Goal: Task Accomplishment & Management: Use online tool/utility

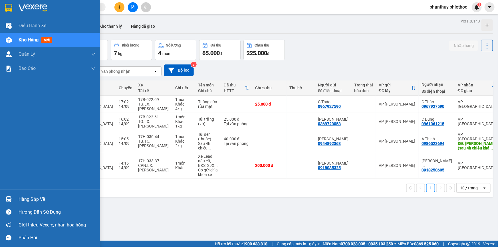
click at [30, 199] on div "Hàng sắp về" at bounding box center [57, 199] width 77 height 9
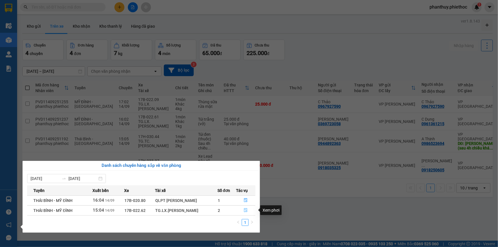
click at [247, 211] on icon "file-done" at bounding box center [245, 210] width 3 height 4
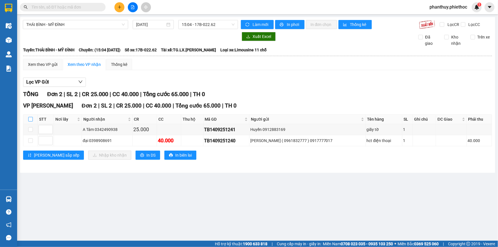
click at [29, 118] on input "checkbox" at bounding box center [30, 119] width 5 height 5
checkbox input "true"
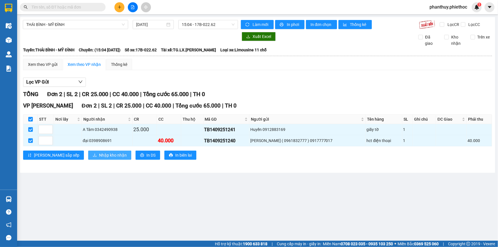
click at [99, 156] on span "Nhập kho nhận" at bounding box center [113, 155] width 28 height 6
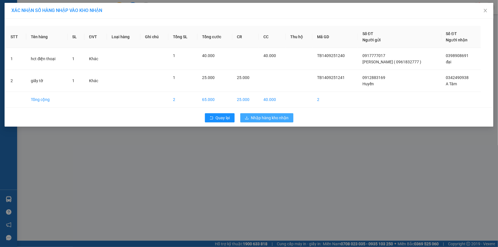
click at [253, 116] on span "Nhập hàng kho nhận" at bounding box center [270, 118] width 38 height 6
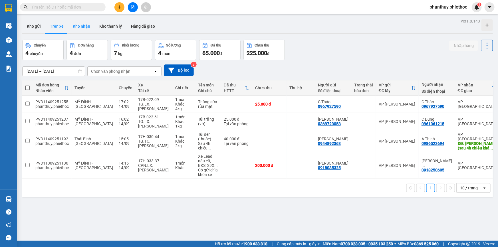
click at [80, 25] on button "Kho nhận" at bounding box center [81, 26] width 27 height 14
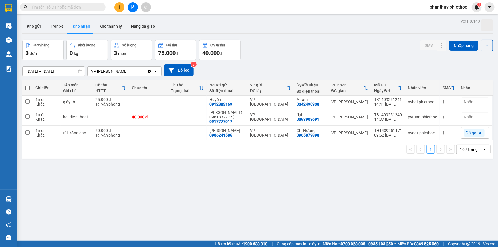
click at [467, 115] on span "Nhãn" at bounding box center [469, 117] width 10 height 5
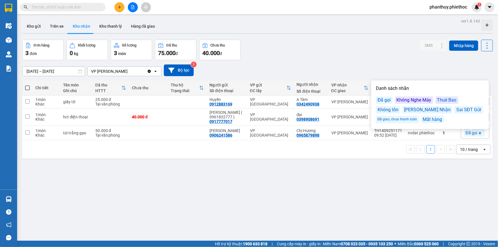
click at [382, 98] on div "Đã gọi" at bounding box center [384, 99] width 17 height 7
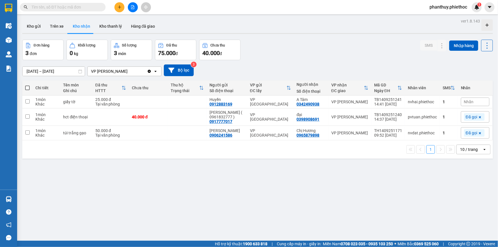
click at [392, 62] on div "[DATE] – [DATE] Press the down arrow key to interact with the calendar and sele…" at bounding box center [257, 70] width 470 height 20
click at [469, 102] on span "Nhãn" at bounding box center [469, 102] width 10 height 5
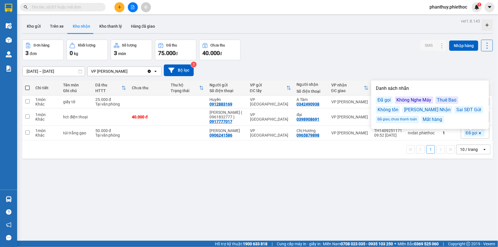
click at [382, 99] on div "Đã gọi" at bounding box center [384, 99] width 17 height 7
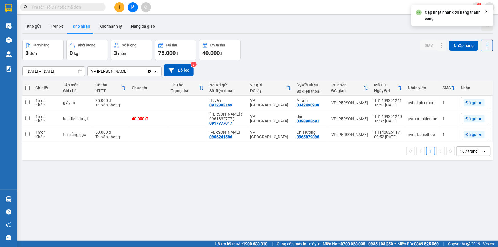
click at [380, 70] on div "[DATE] – [DATE] Press the down arrow key to interact with the calendar and sele…" at bounding box center [257, 70] width 470 height 12
click at [477, 119] on span at bounding box center [480, 118] width 6 height 7
click at [464, 118] on span "Nhãn" at bounding box center [469, 118] width 10 height 5
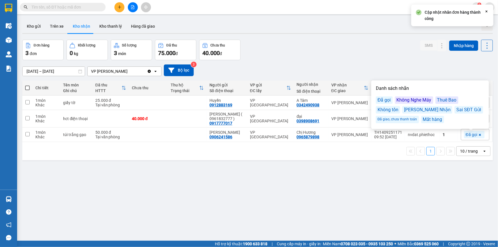
click at [408, 98] on div "Không Nghe Máy" at bounding box center [414, 99] width 38 height 7
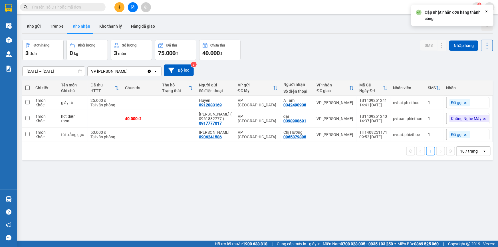
click at [390, 60] on div "[DATE] – [DATE] Press the down arrow key to interact with the calendar and sele…" at bounding box center [257, 70] width 470 height 20
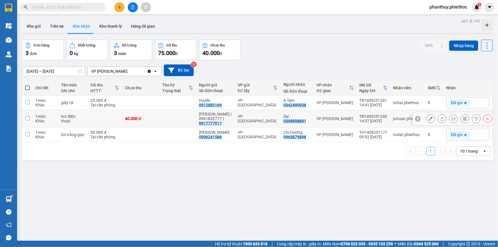
click at [428, 119] on icon at bounding box center [430, 119] width 4 height 4
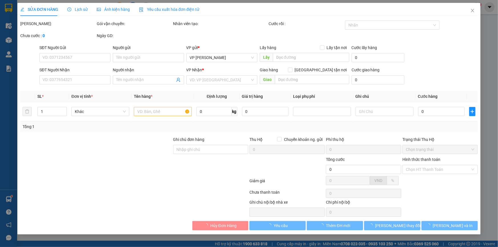
type input "0917777017"
type input "[PERSON_NAME] ( 0961832777 )"
type input "0398908691"
type input "đại"
type input "40.000"
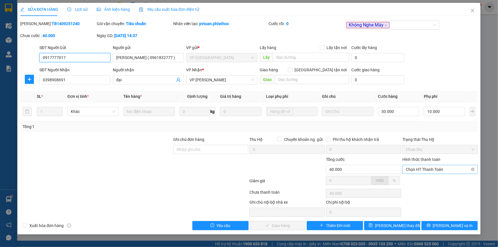
click at [420, 168] on span "Chọn HT Thanh Toán" at bounding box center [440, 169] width 68 height 9
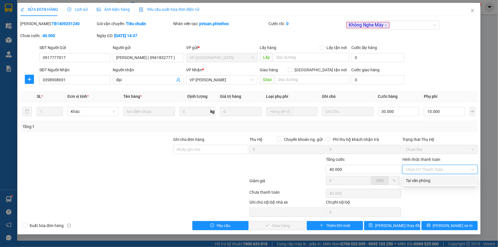
click at [419, 179] on div "Tại văn phòng" at bounding box center [440, 180] width 68 height 6
type input "0"
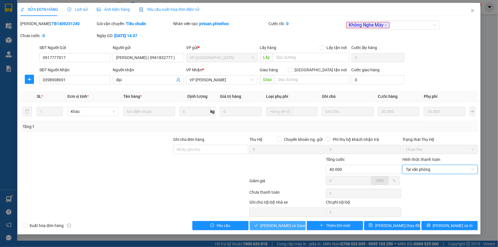
drag, startPoint x: 282, startPoint y: 224, endPoint x: 325, endPoint y: 183, distance: 59.3
click at [282, 224] on span "[PERSON_NAME] và Giao hàng" at bounding box center [287, 225] width 55 height 6
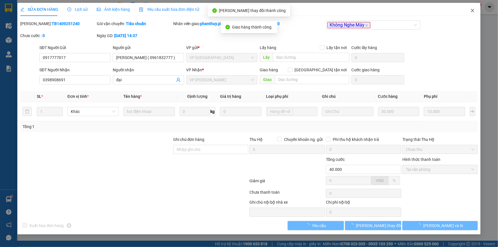
click at [471, 10] on icon "close" at bounding box center [472, 10] width 3 height 3
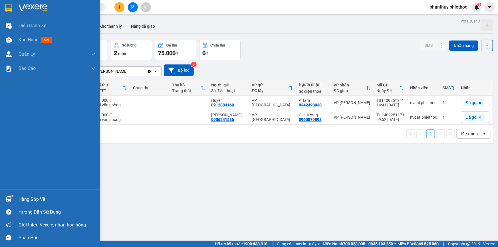
click at [41, 197] on div "Hàng sắp về" at bounding box center [57, 199] width 77 height 9
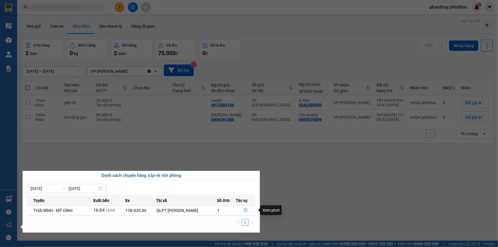
click at [248, 209] on button "button" at bounding box center [245, 210] width 19 height 9
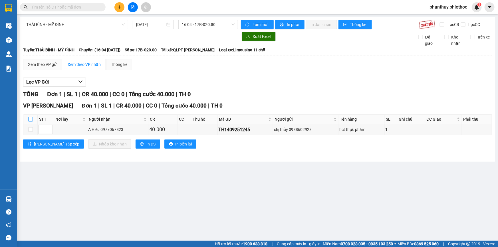
click at [29, 119] on input "checkbox" at bounding box center [30, 119] width 5 height 5
checkbox input "true"
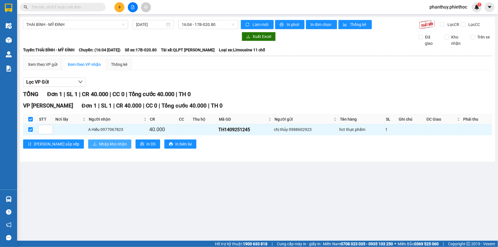
click at [99, 142] on span "Nhập kho nhận" at bounding box center [113, 144] width 28 height 6
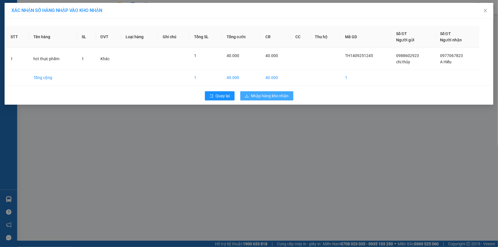
click at [270, 94] on span "Nhập hàng kho nhận" at bounding box center [270, 96] width 38 height 6
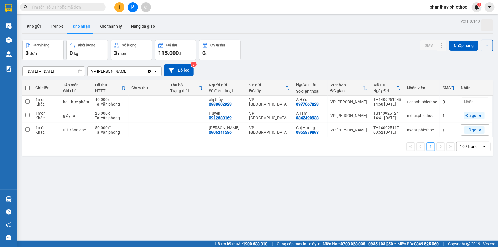
click at [465, 100] on span "Nhãn" at bounding box center [469, 102] width 10 height 5
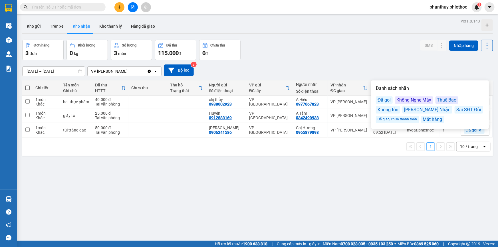
click at [385, 98] on div "Đã gọi" at bounding box center [384, 99] width 17 height 7
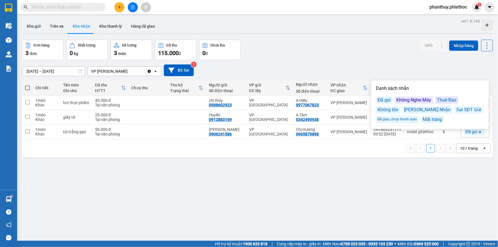
click at [414, 98] on div "Không Nghe Máy" at bounding box center [414, 99] width 38 height 7
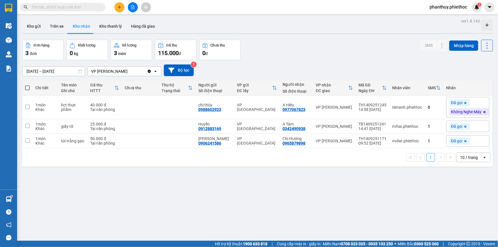
click at [415, 56] on div "Đơn hàng 3 đơn Khối lượng 0 kg Số lượng 3 món Đã thu 115.000 đ Chưa thu 0 đ SMS…" at bounding box center [257, 50] width 470 height 21
click at [463, 102] on icon at bounding box center [464, 102] width 3 height 3
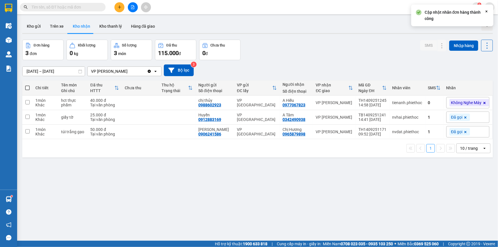
click at [360, 43] on div "Đơn hàng 3 đơn Khối lượng 0 kg Số lượng 3 món Đã thu 115.000 đ Chưa thu 0 đ SMS…" at bounding box center [257, 50] width 470 height 21
click at [483, 103] on icon at bounding box center [484, 103] width 2 height 2
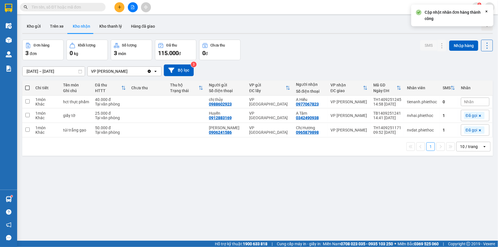
click at [474, 102] on div "Nhãn" at bounding box center [475, 102] width 29 height 9
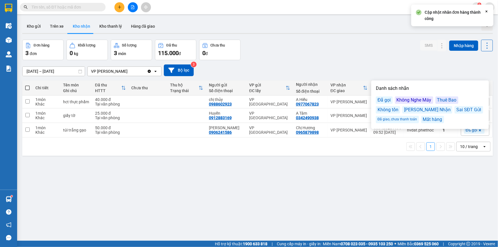
click at [388, 97] on div "Đã gọi" at bounding box center [384, 99] width 17 height 7
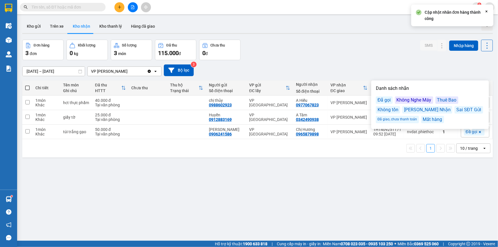
click at [342, 38] on div "ver 1.8.143 Kho gửi Trên xe Kho nhận Kho thanh [PERSON_NAME] đã giao Đơn hàng 3…" at bounding box center [257, 140] width 475 height 247
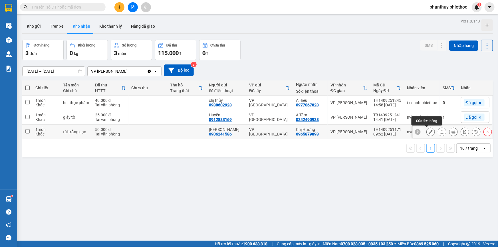
click at [428, 130] on icon at bounding box center [430, 132] width 4 height 4
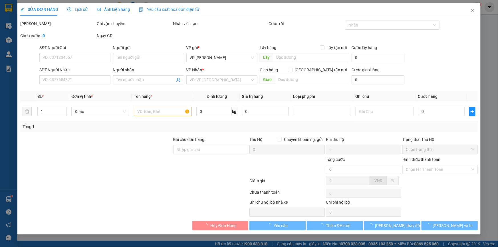
type input "0906241586"
type input "[PERSON_NAME]"
type input "0965879898"
type input "Chị Hương"
type input "50.000"
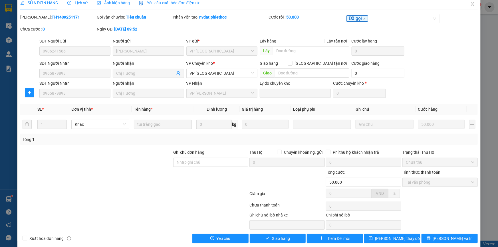
scroll to position [13, 0]
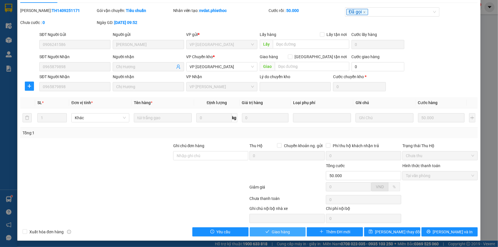
click at [279, 230] on span "Giao hàng" at bounding box center [281, 232] width 18 height 6
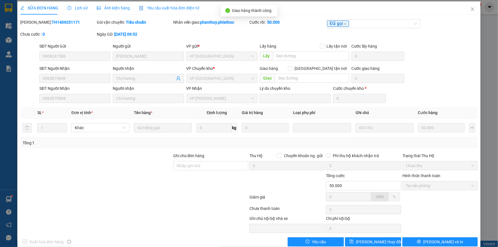
scroll to position [0, 0]
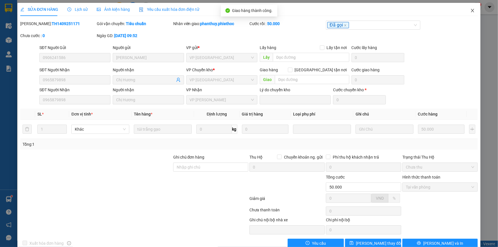
drag, startPoint x: 469, startPoint y: 9, endPoint x: 459, endPoint y: 4, distance: 11.4
click at [470, 9] on icon "close" at bounding box center [472, 10] width 5 height 5
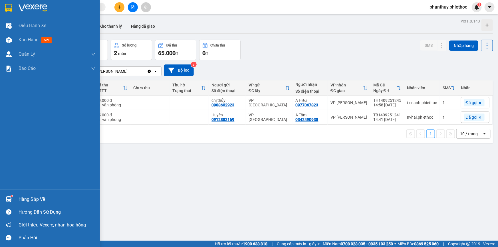
drag, startPoint x: 28, startPoint y: 201, endPoint x: 48, endPoint y: 197, distance: 20.1
click at [31, 201] on div "Hàng sắp về" at bounding box center [57, 199] width 77 height 9
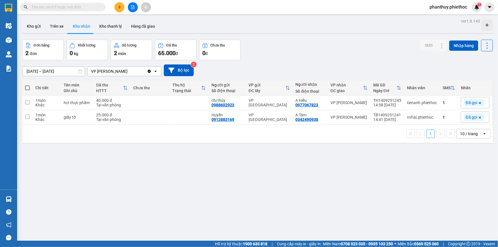
drag, startPoint x: 347, startPoint y: 173, endPoint x: 106, endPoint y: 46, distance: 272.9
click at [346, 173] on section "Kết quả tìm kiếm ( 0 ) Bộ lọc No Data phanthuy.phiethoc 1 Điều hành xe Kho hàng…" at bounding box center [249, 123] width 498 height 247
click at [57, 27] on button "Trên xe" at bounding box center [56, 26] width 23 height 14
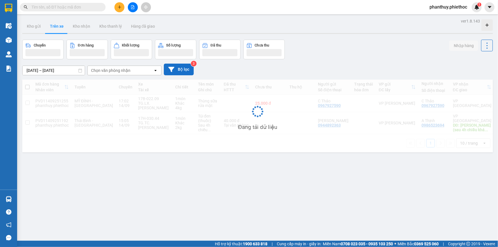
click at [188, 67] on button "Bộ lọc" at bounding box center [179, 70] width 30 height 12
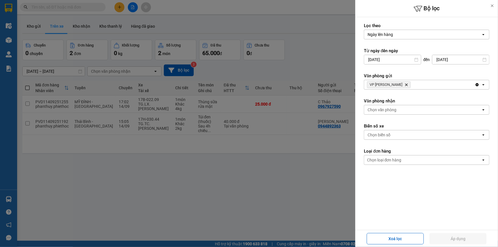
drag, startPoint x: 406, startPoint y: 83, endPoint x: 401, endPoint y: 103, distance: 20.7
click at [406, 84] on icon "Delete" at bounding box center [405, 84] width 3 height 3
click at [394, 108] on div "Chọn văn phòng" at bounding box center [381, 110] width 29 height 6
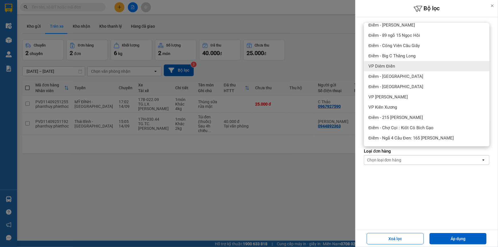
scroll to position [129, 0]
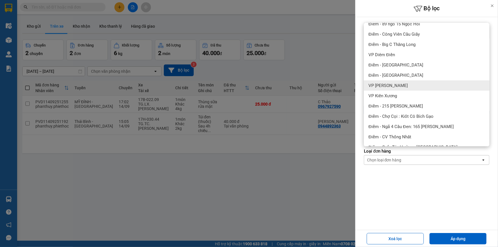
click at [402, 85] on span "VP [PERSON_NAME]" at bounding box center [387, 86] width 39 height 6
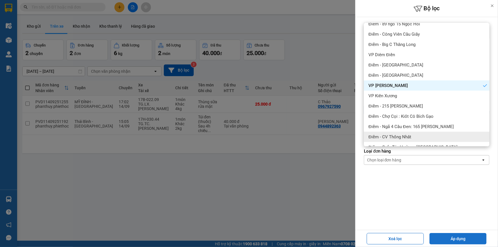
click at [460, 242] on button "Áp dụng" at bounding box center [457, 238] width 57 height 11
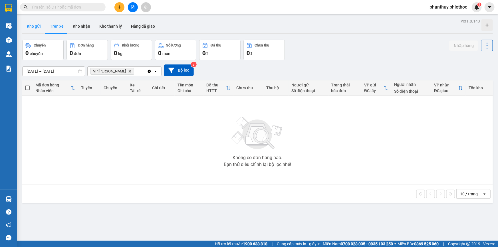
click at [31, 24] on button "Kho gửi" at bounding box center [33, 26] width 23 height 14
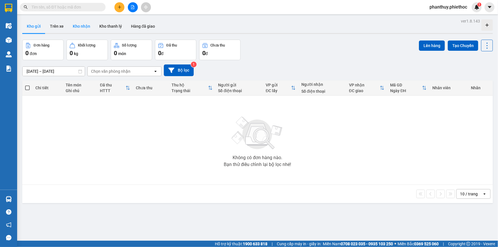
click at [81, 26] on button "Kho nhận" at bounding box center [81, 26] width 27 height 14
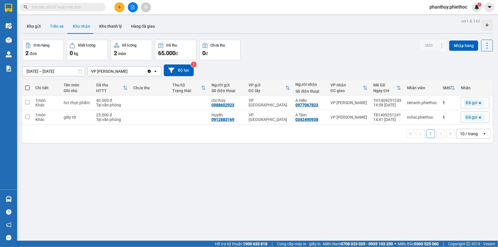
click at [49, 24] on button "Trên xe" at bounding box center [56, 26] width 23 height 14
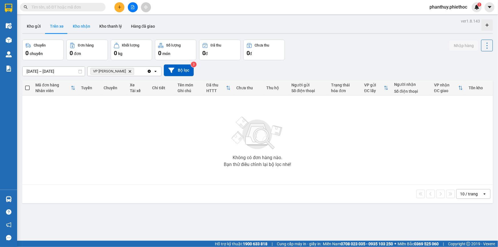
click at [81, 27] on button "Kho nhận" at bounding box center [81, 26] width 27 height 14
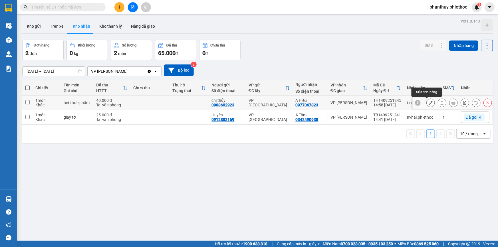
click at [428, 102] on icon at bounding box center [430, 103] width 4 height 4
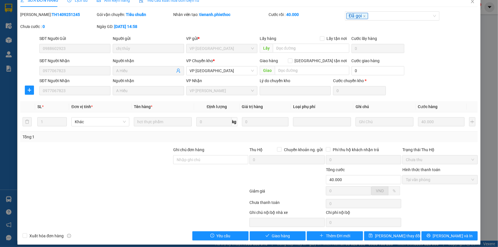
scroll to position [13, 0]
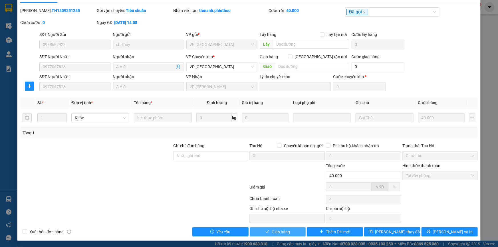
drag, startPoint x: 271, startPoint y: 232, endPoint x: 273, endPoint y: 225, distance: 7.4
click at [272, 232] on span "Giao hàng" at bounding box center [281, 232] width 18 height 6
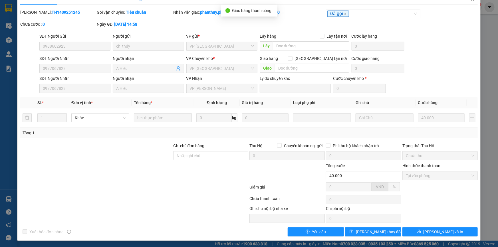
scroll to position [0, 0]
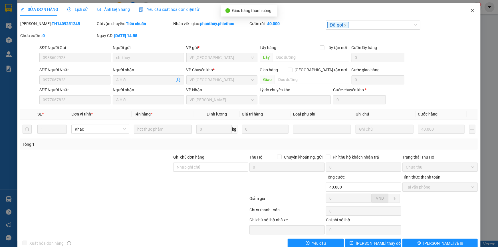
click at [470, 11] on icon "close" at bounding box center [472, 10] width 5 height 5
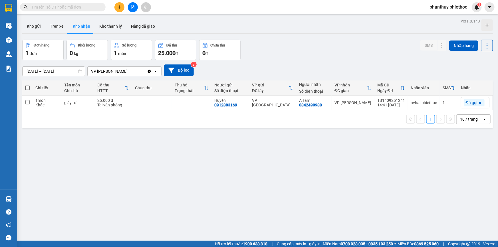
click at [21, 26] on div "ver 1.8.143 Kho gửi Trên xe Kho nhận Kho thanh [PERSON_NAME] đã giao Đơn hàng 1…" at bounding box center [257, 140] width 475 height 247
click at [31, 27] on button "Kho gửi" at bounding box center [33, 26] width 23 height 14
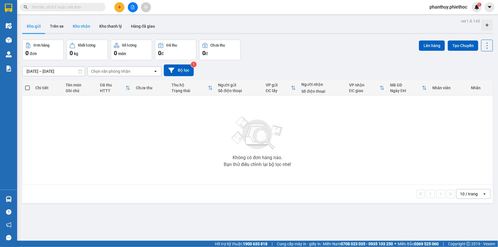
click at [88, 23] on button "Kho nhận" at bounding box center [81, 26] width 27 height 14
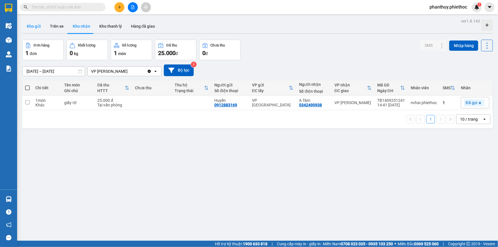
click at [37, 26] on button "Kho gửi" at bounding box center [33, 26] width 23 height 14
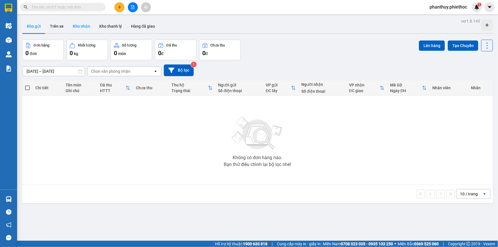
click at [83, 24] on button "Kho nhận" at bounding box center [81, 26] width 27 height 14
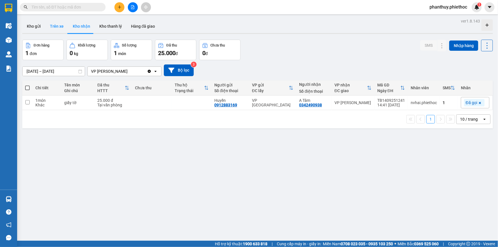
click at [56, 27] on button "Trên xe" at bounding box center [56, 26] width 23 height 14
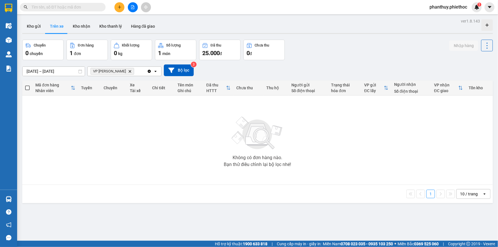
click at [129, 72] on icon "Delete" at bounding box center [129, 71] width 3 height 3
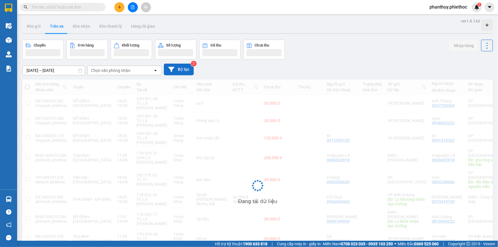
click at [175, 69] on button "Bộ lọc" at bounding box center [179, 70] width 30 height 12
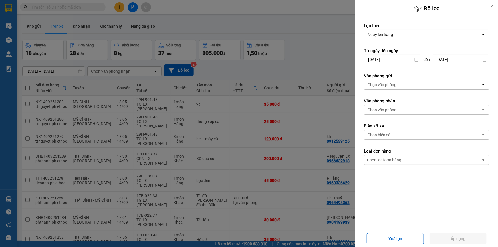
click at [394, 108] on div "Chọn văn phòng" at bounding box center [381, 110] width 29 height 6
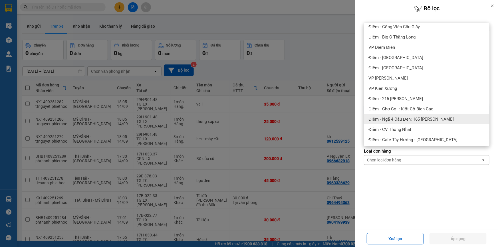
scroll to position [137, 0]
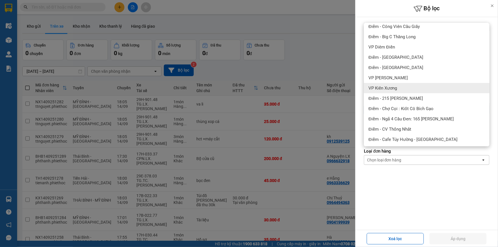
click at [400, 83] on div "VP Kiến Xương" at bounding box center [427, 88] width 126 height 10
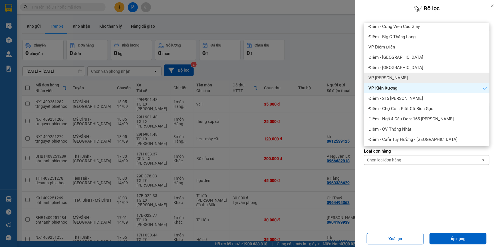
click at [401, 76] on span "VP [PERSON_NAME]" at bounding box center [387, 78] width 39 height 6
click at [395, 90] on span "VP Kiến Xương" at bounding box center [382, 88] width 29 height 6
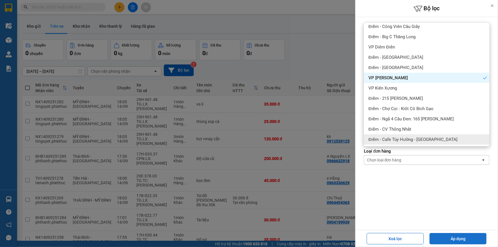
click at [450, 234] on button "Áp dụng" at bounding box center [457, 238] width 57 height 11
